Goal: Transaction & Acquisition: Purchase product/service

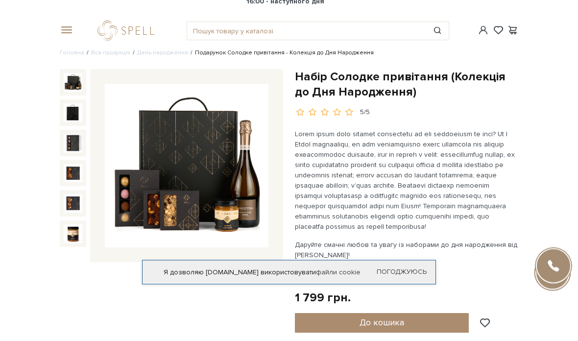
scroll to position [24, 0]
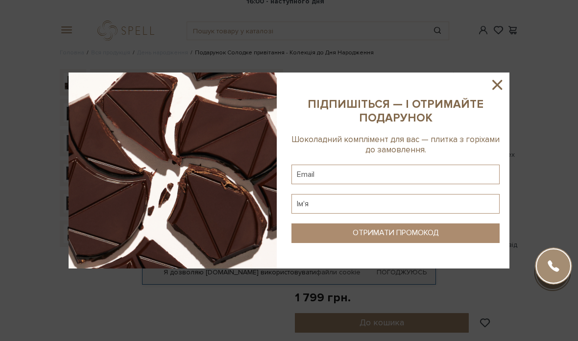
click at [498, 93] on icon at bounding box center [497, 84] width 17 height 17
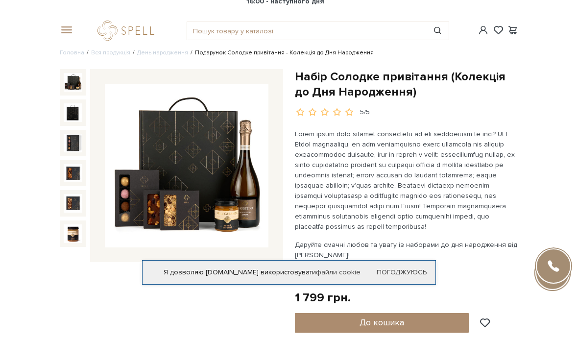
scroll to position [63, 0]
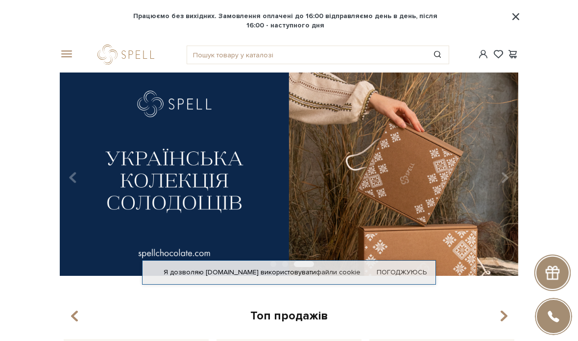
click at [66, 51] on span at bounding box center [65, 54] width 10 height 9
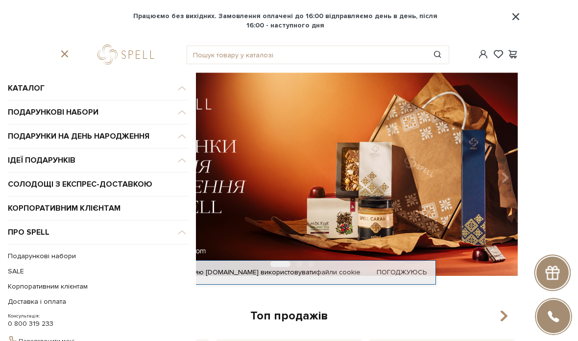
click at [176, 100] on span "Подарункові набори" at bounding box center [98, 88] width 180 height 24
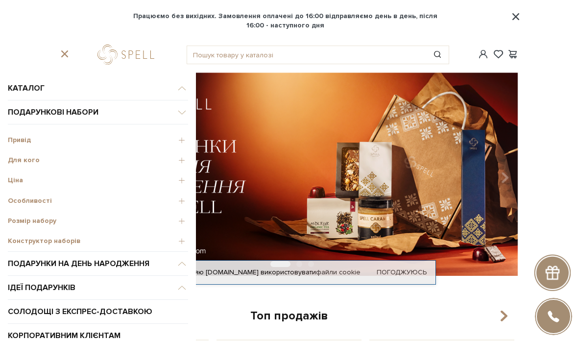
click at [176, 135] on div "Привід" at bounding box center [98, 138] width 180 height 20
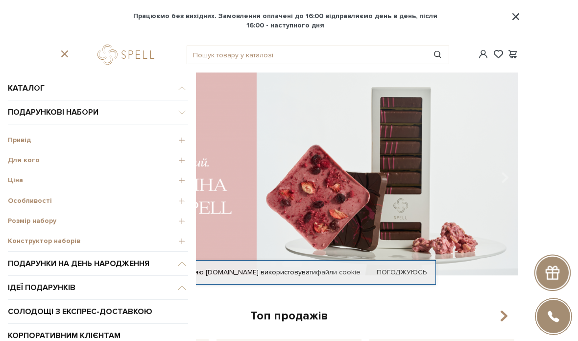
click at [180, 138] on span "Привід" at bounding box center [98, 140] width 180 height 9
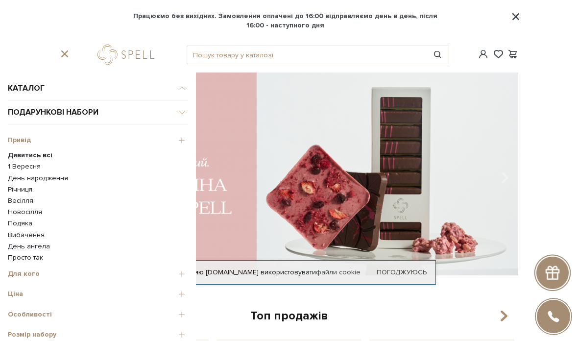
click at [21, 196] on link "Весілля" at bounding box center [98, 200] width 180 height 9
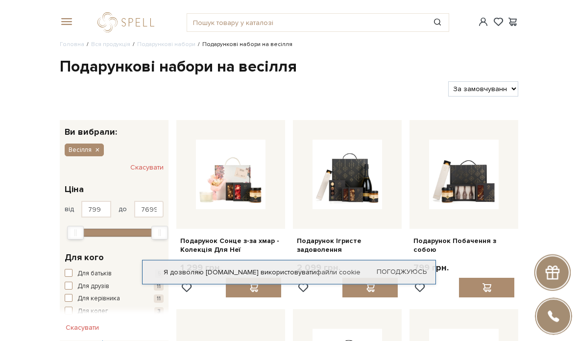
scroll to position [32, 0]
click at [260, 195] on img at bounding box center [231, 175] width 70 height 70
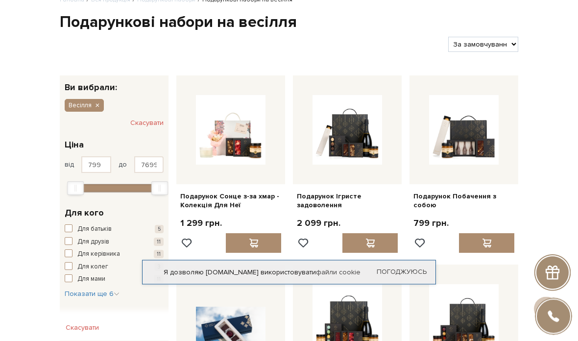
scroll to position [77, 0]
click at [461, 134] on img at bounding box center [464, 130] width 70 height 70
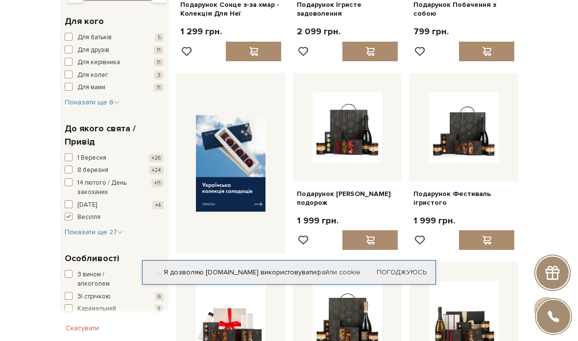
scroll to position [285, 0]
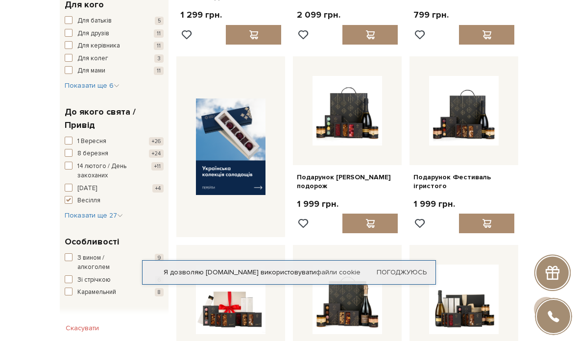
click at [337, 103] on img at bounding box center [348, 111] width 70 height 70
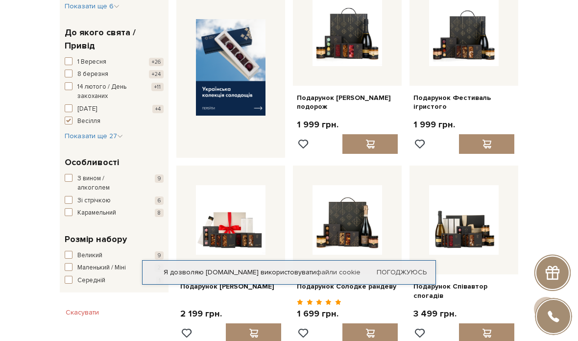
scroll to position [365, 0]
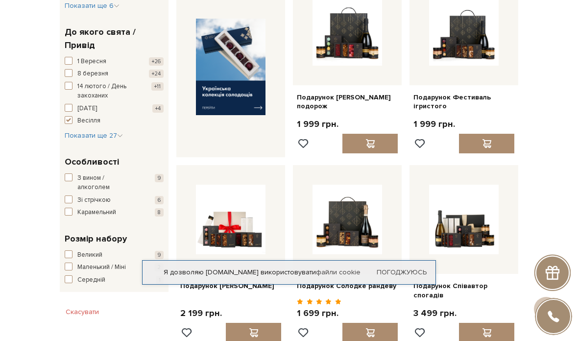
click at [465, 61] on img at bounding box center [464, 31] width 70 height 70
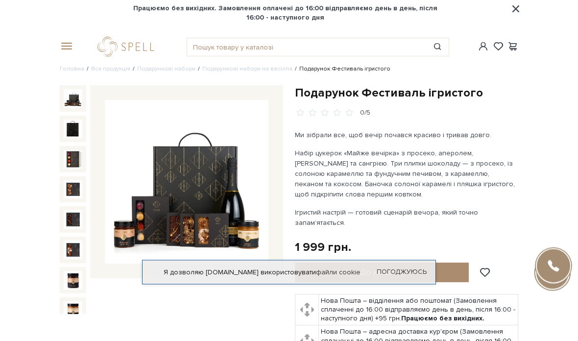
scroll to position [8, 0]
click at [70, 96] on img at bounding box center [73, 98] width 19 height 19
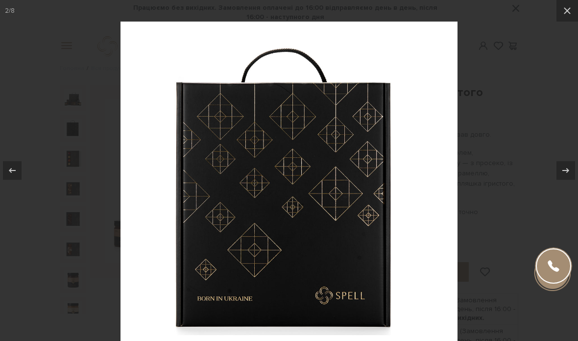
click at [562, 16] on icon at bounding box center [567, 11] width 12 height 12
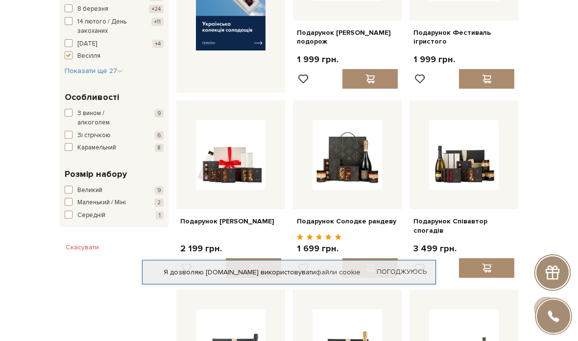
scroll to position [430, 0]
click at [482, 150] on img at bounding box center [464, 155] width 70 height 70
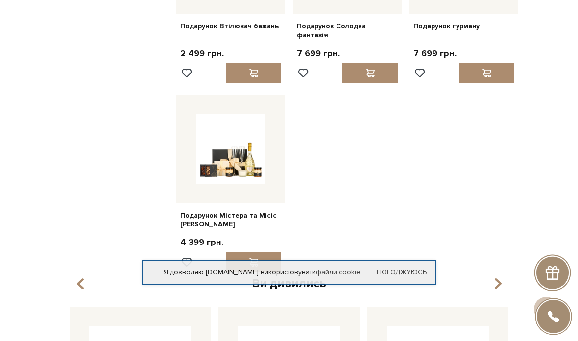
scroll to position [815, 0]
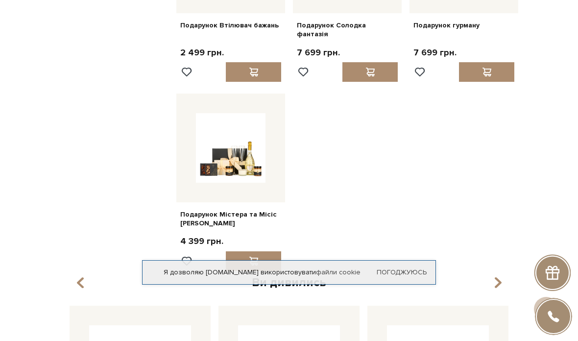
click at [238, 158] on img at bounding box center [231, 148] width 70 height 70
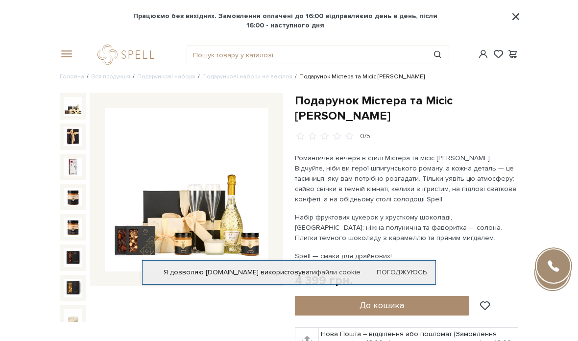
scroll to position [11, 0]
